Goal: Task Accomplishment & Management: Use online tool/utility

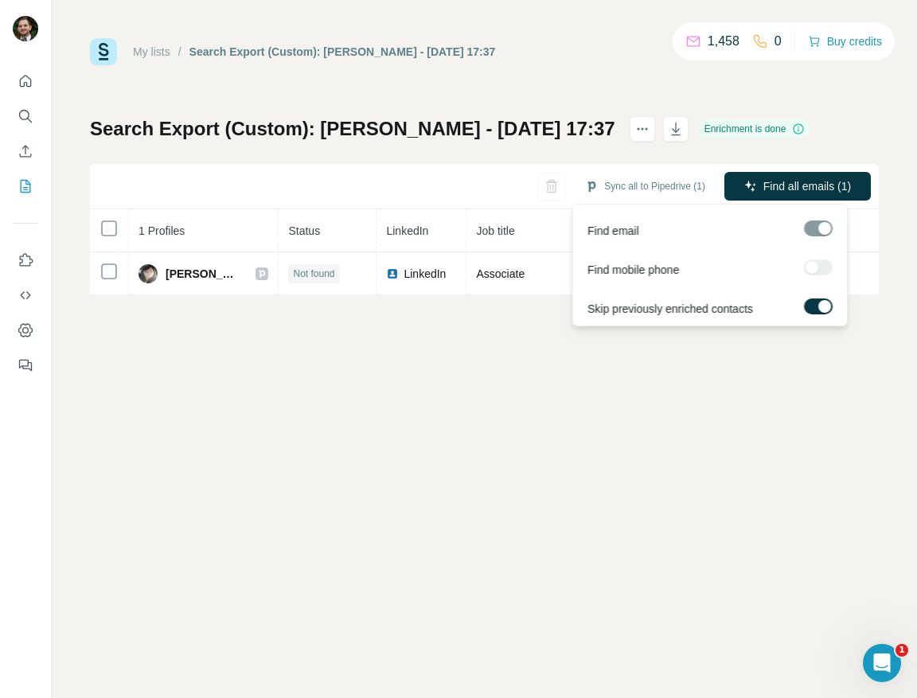
click at [825, 236] on div at bounding box center [818, 230] width 29 height 20
click at [816, 226] on div at bounding box center [818, 228] width 29 height 16
click at [795, 185] on span "Find all emails (1)" at bounding box center [807, 186] width 88 height 16
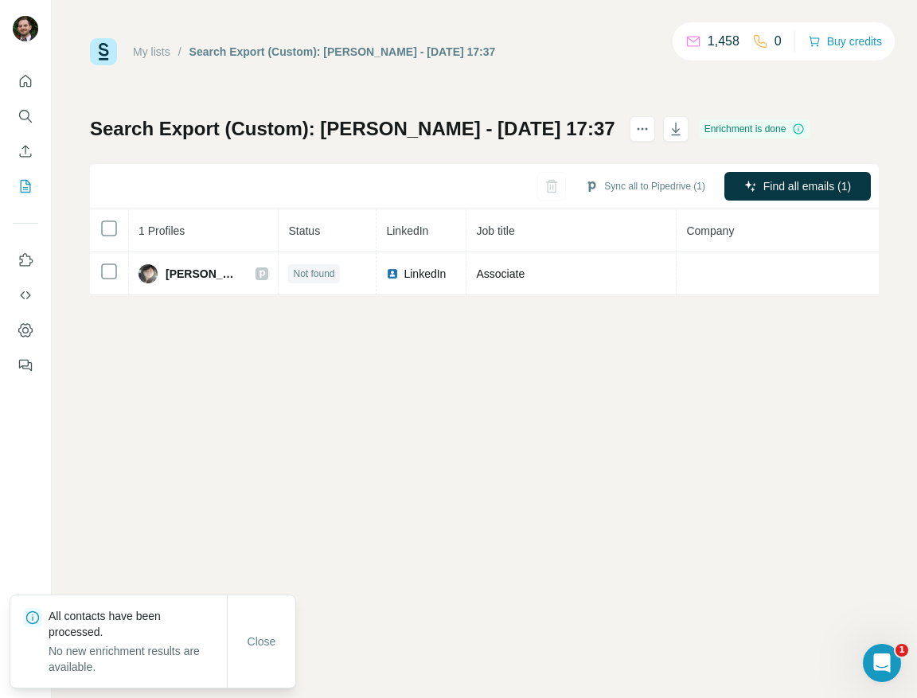
click at [309, 441] on div "My lists / Search Export (Custom): taylor - 09/10/2025 17:37 1,458 0 Buy credit…" at bounding box center [484, 349] width 865 height 698
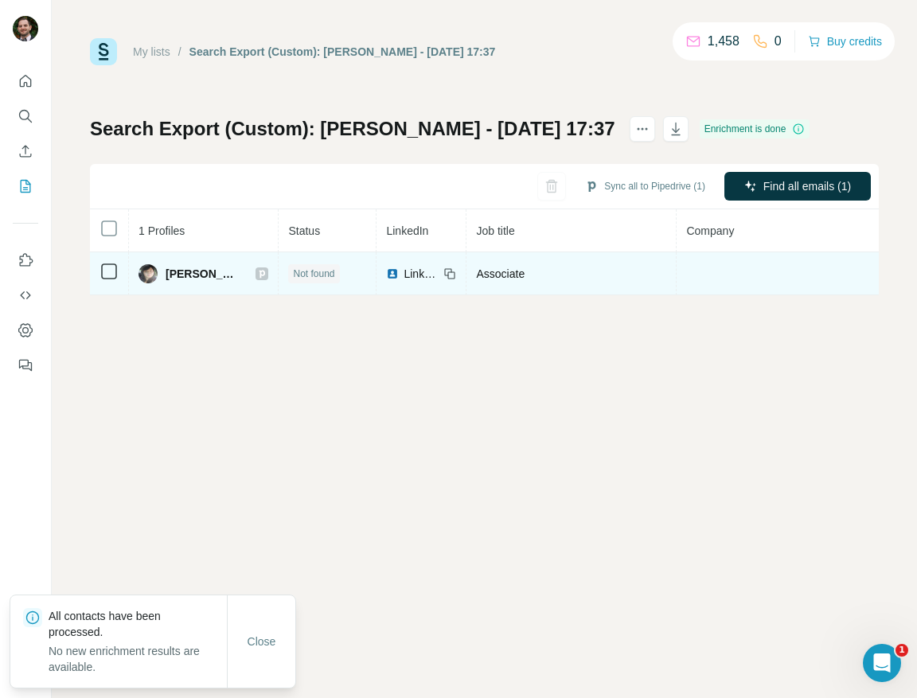
click at [184, 270] on span "LaStadie Taylor" at bounding box center [203, 274] width 74 height 16
